Goal: Task Accomplishment & Management: Complete application form

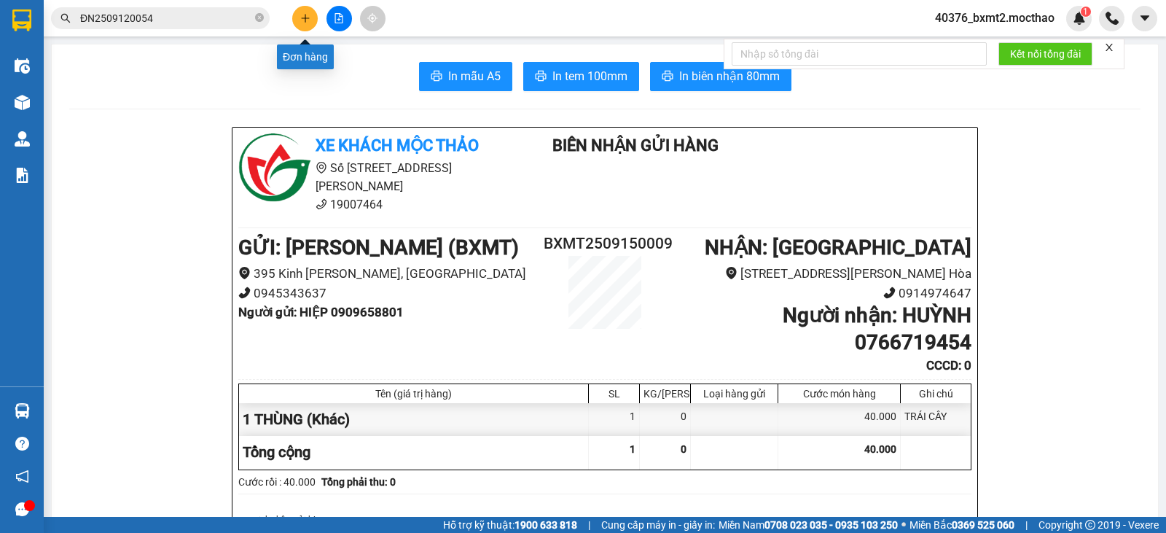
click at [300, 13] on icon "plus" at bounding box center [305, 18] width 10 height 10
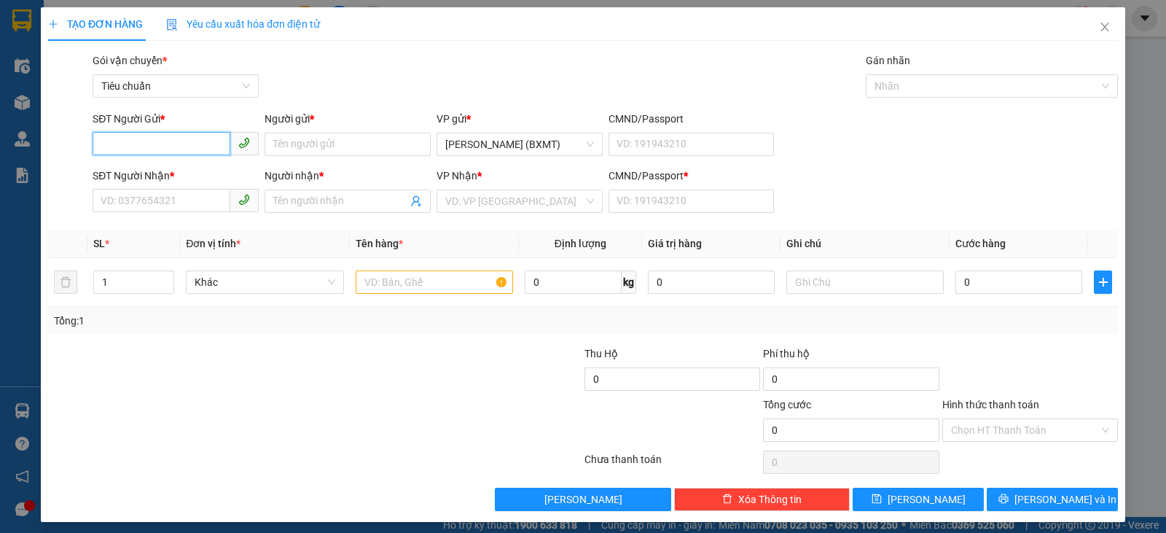
click at [208, 142] on input "SĐT Người Gửi *" at bounding box center [162, 143] width 138 height 23
click at [221, 173] on div "0945343637 - BXMT" at bounding box center [174, 173] width 147 height 16
type input "0945343637"
type input "BXMT"
type input "0914974647"
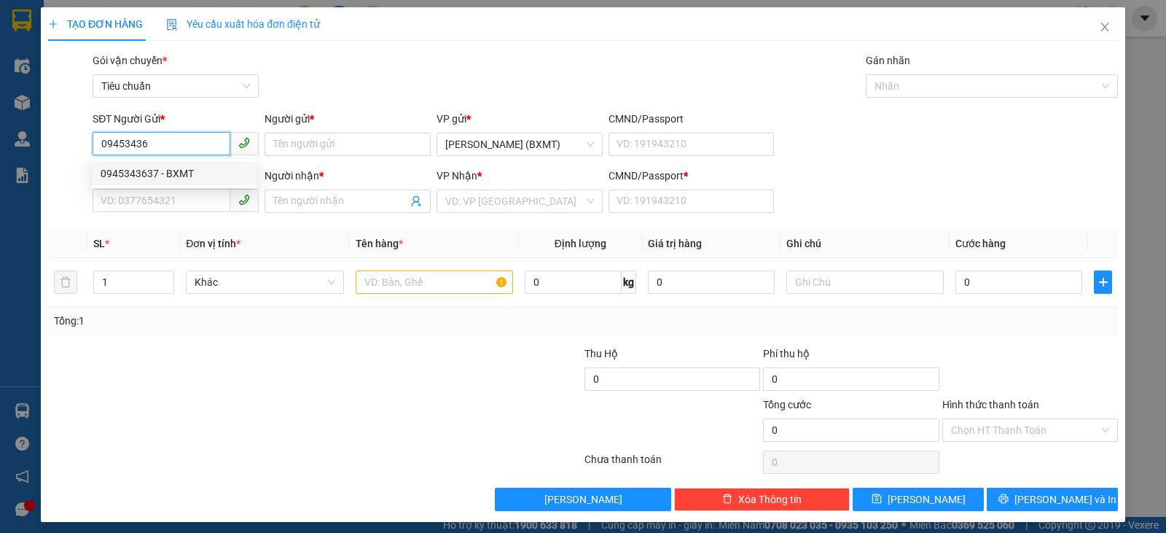
type input "PCTH"
type input "0"
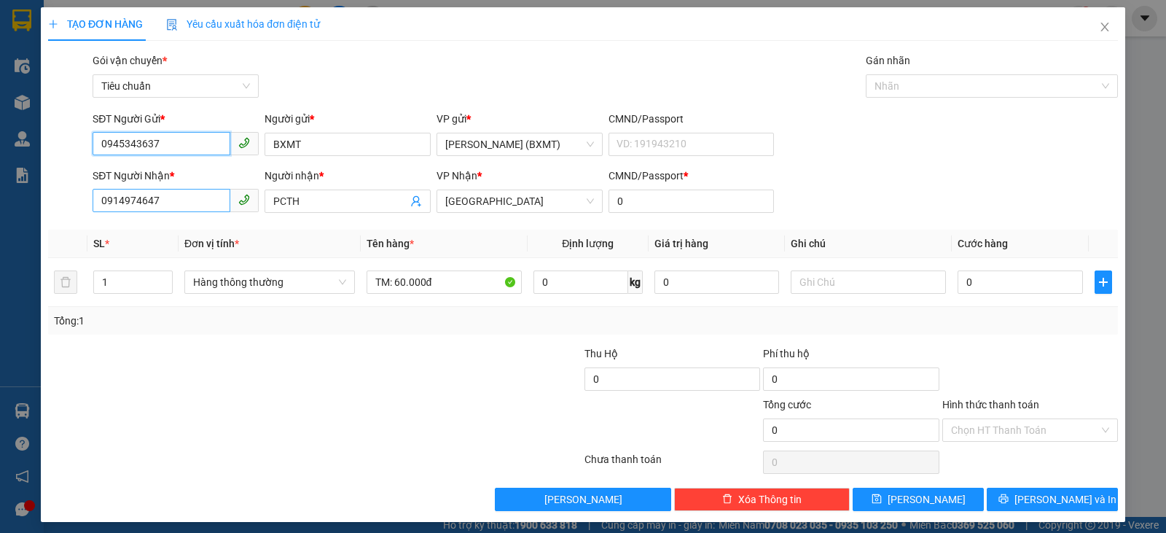
type input "0945343637"
drag, startPoint x: 171, startPoint y: 200, endPoint x: 0, endPoint y: 204, distance: 171.4
click at [0, 203] on div "TẠO ĐƠN HÀNG Yêu cầu xuất hóa đơn điện tử Transit Pickup Surcharge Ids Transit …" at bounding box center [583, 266] width 1166 height 533
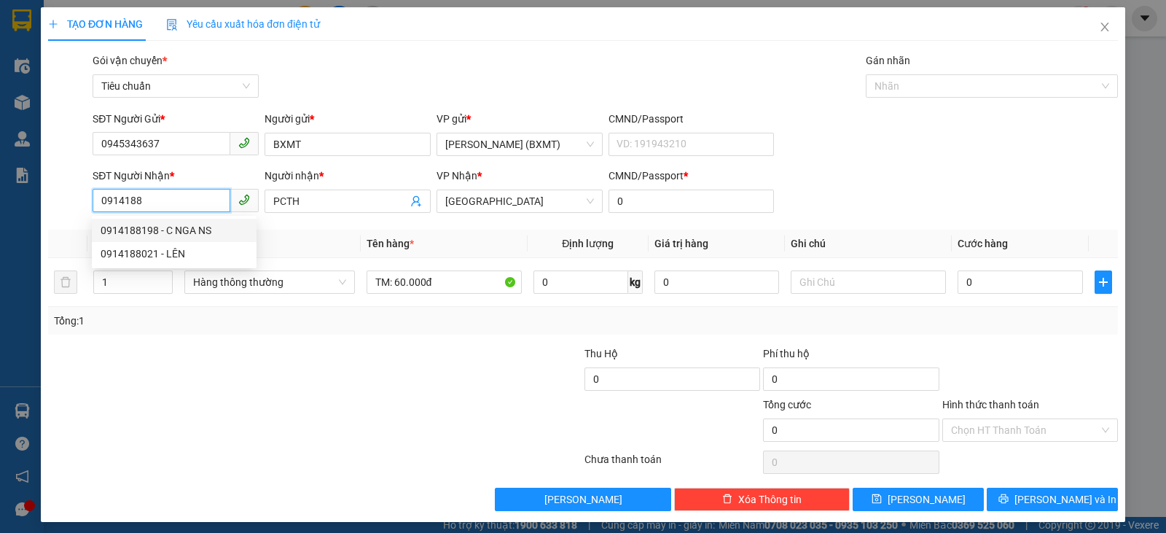
click at [151, 227] on div "0914188198 - C NGA NS" at bounding box center [174, 230] width 147 height 16
type input "0914188198"
type input "C NGA NS"
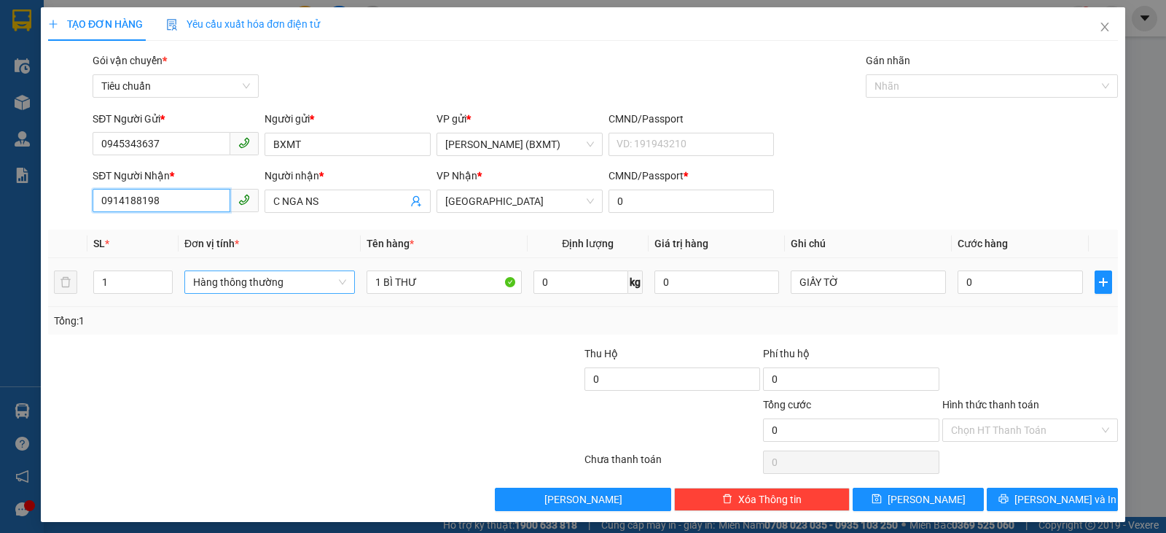
click at [313, 284] on span "Hàng thông thường" at bounding box center [269, 282] width 153 height 22
type input "0914188198"
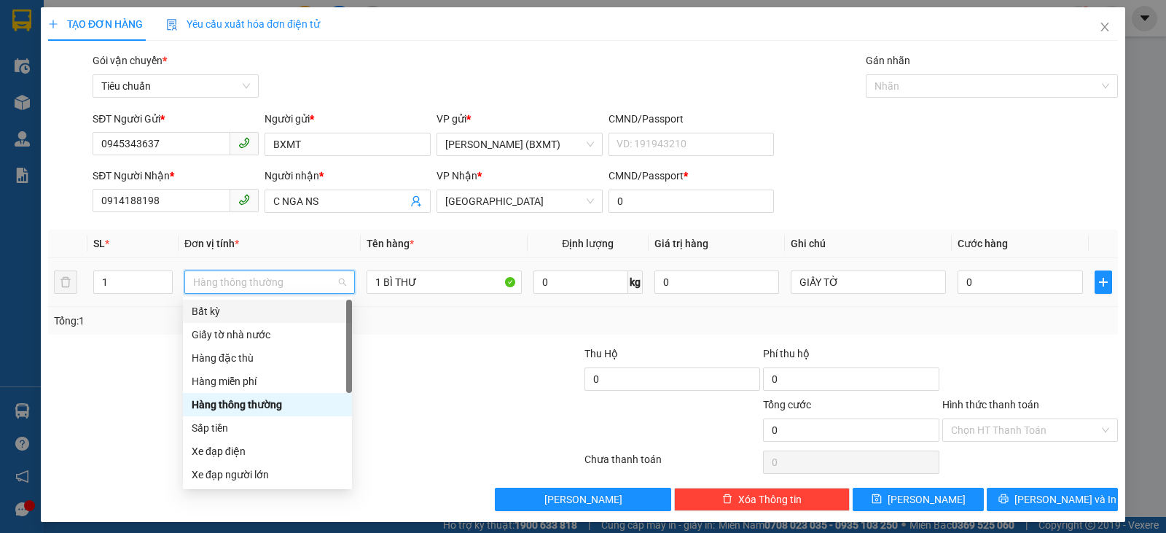
scroll to position [93, 0]
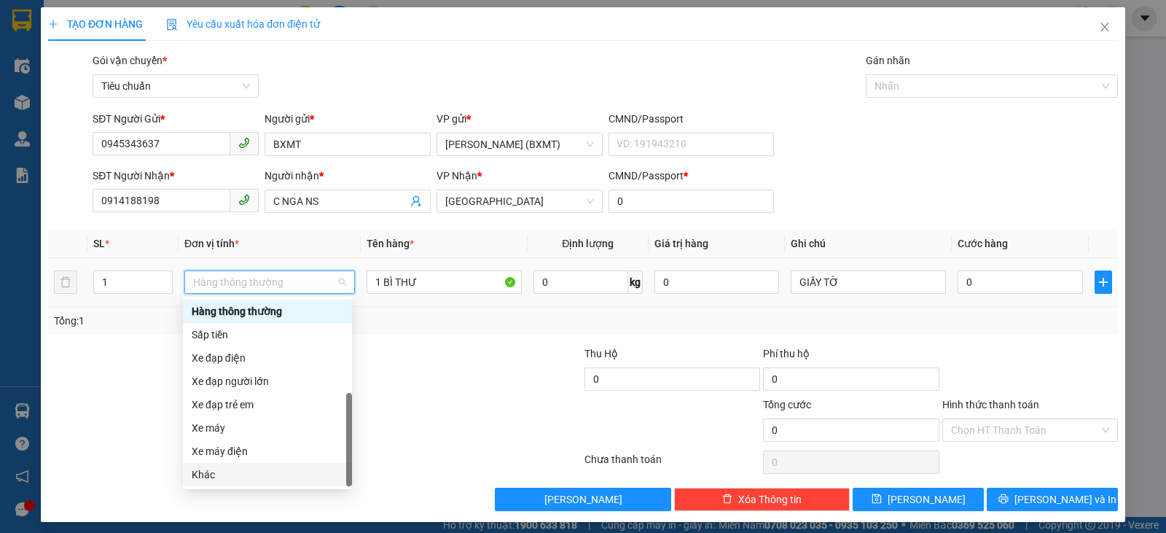
click at [225, 478] on div "Khác" at bounding box center [268, 475] width 152 height 16
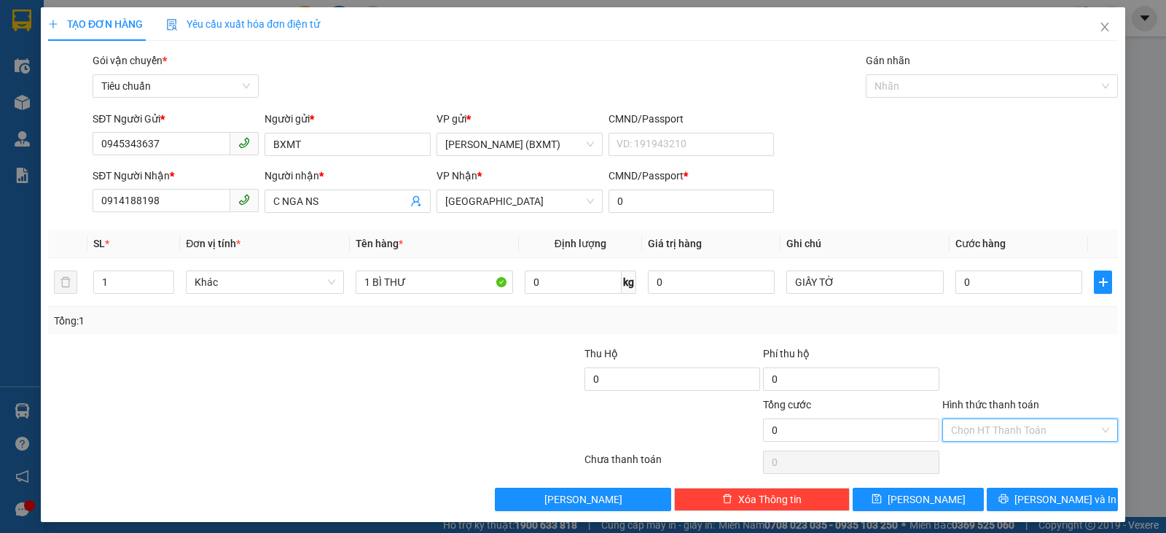
click at [994, 421] on input "Hình thức thanh toán" at bounding box center [1025, 430] width 148 height 22
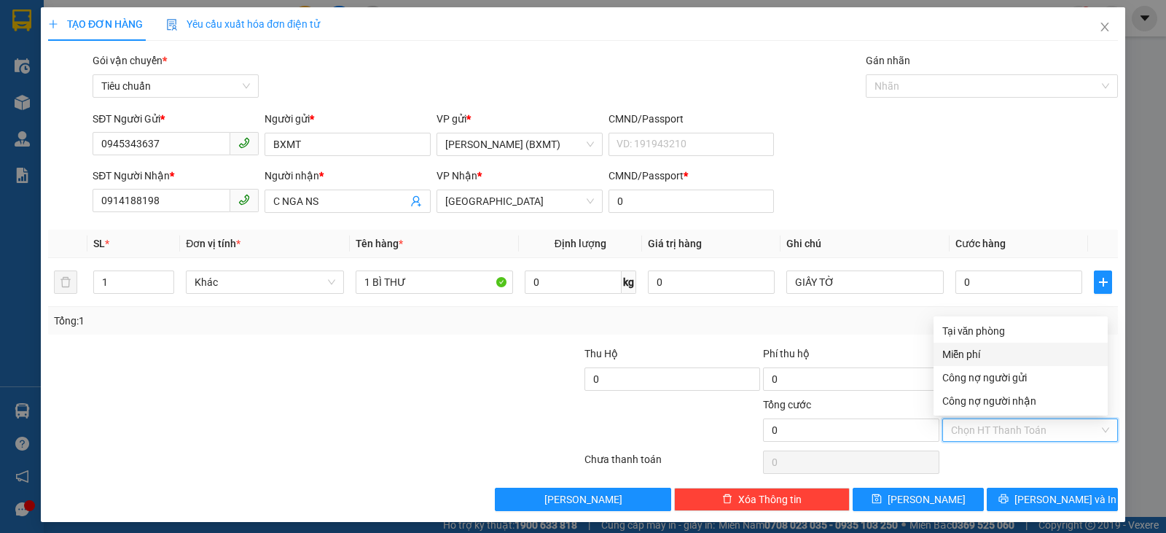
click at [988, 356] on div "Miễn phí" at bounding box center [1021, 354] width 157 height 16
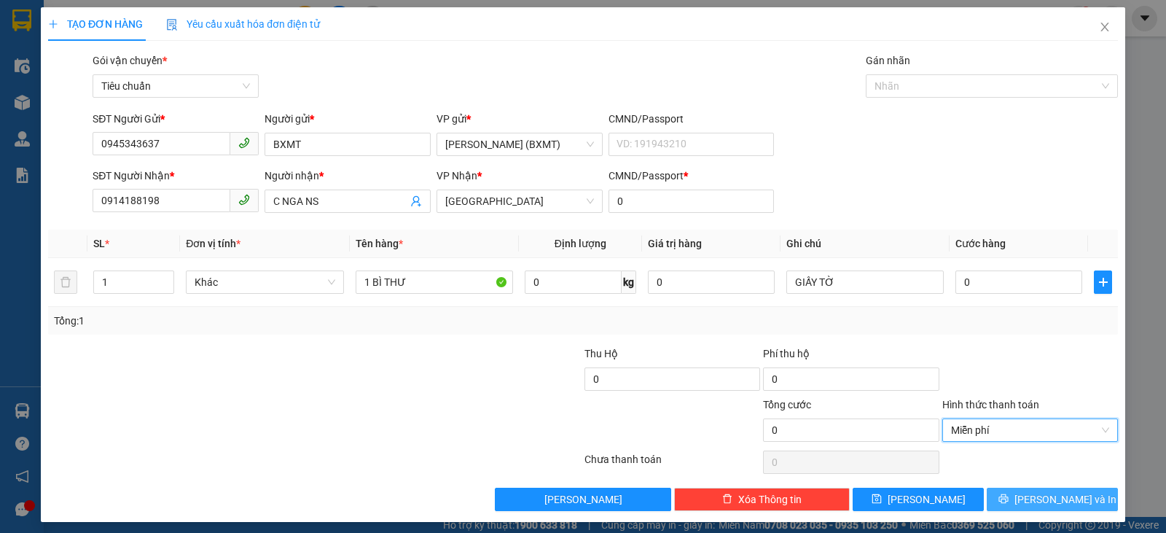
click at [1029, 497] on button "[PERSON_NAME] và In" at bounding box center [1052, 499] width 131 height 23
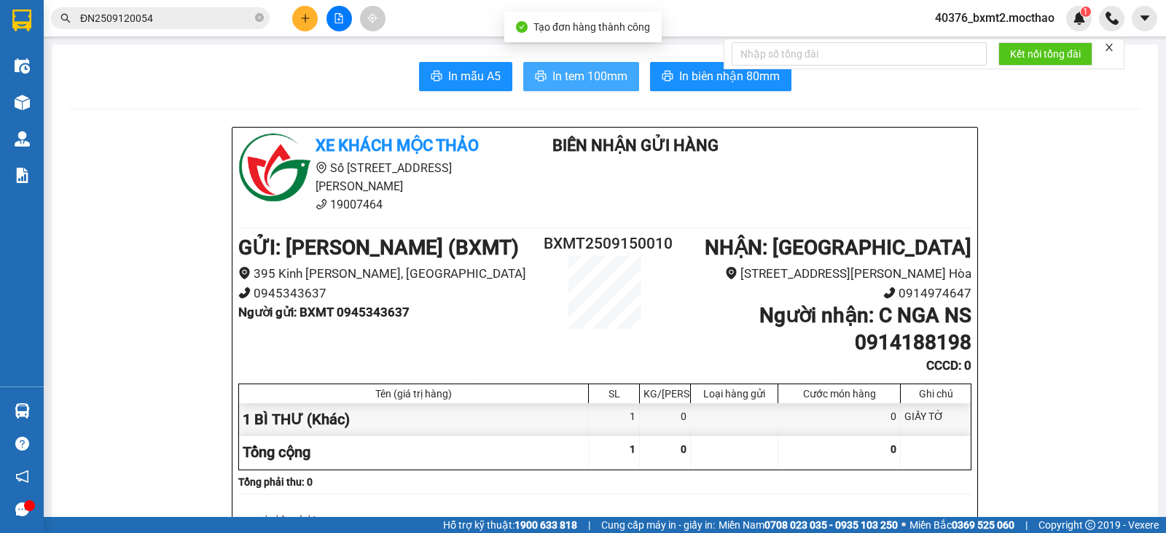
click at [566, 85] on span "In tem 100mm" at bounding box center [590, 76] width 75 height 18
